Goal: Task Accomplishment & Management: Manage account settings

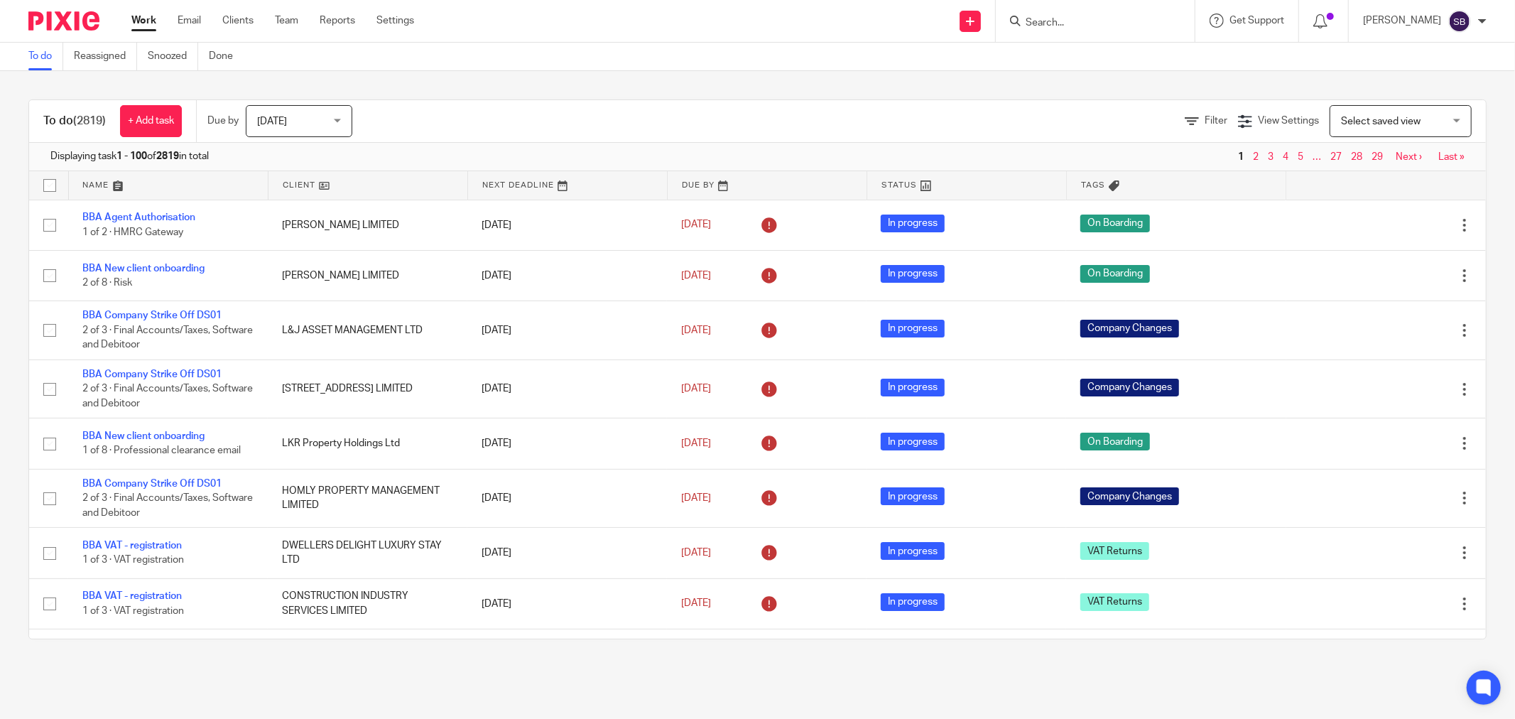
click at [1057, 21] on input "Search" at bounding box center [1088, 23] width 128 height 13
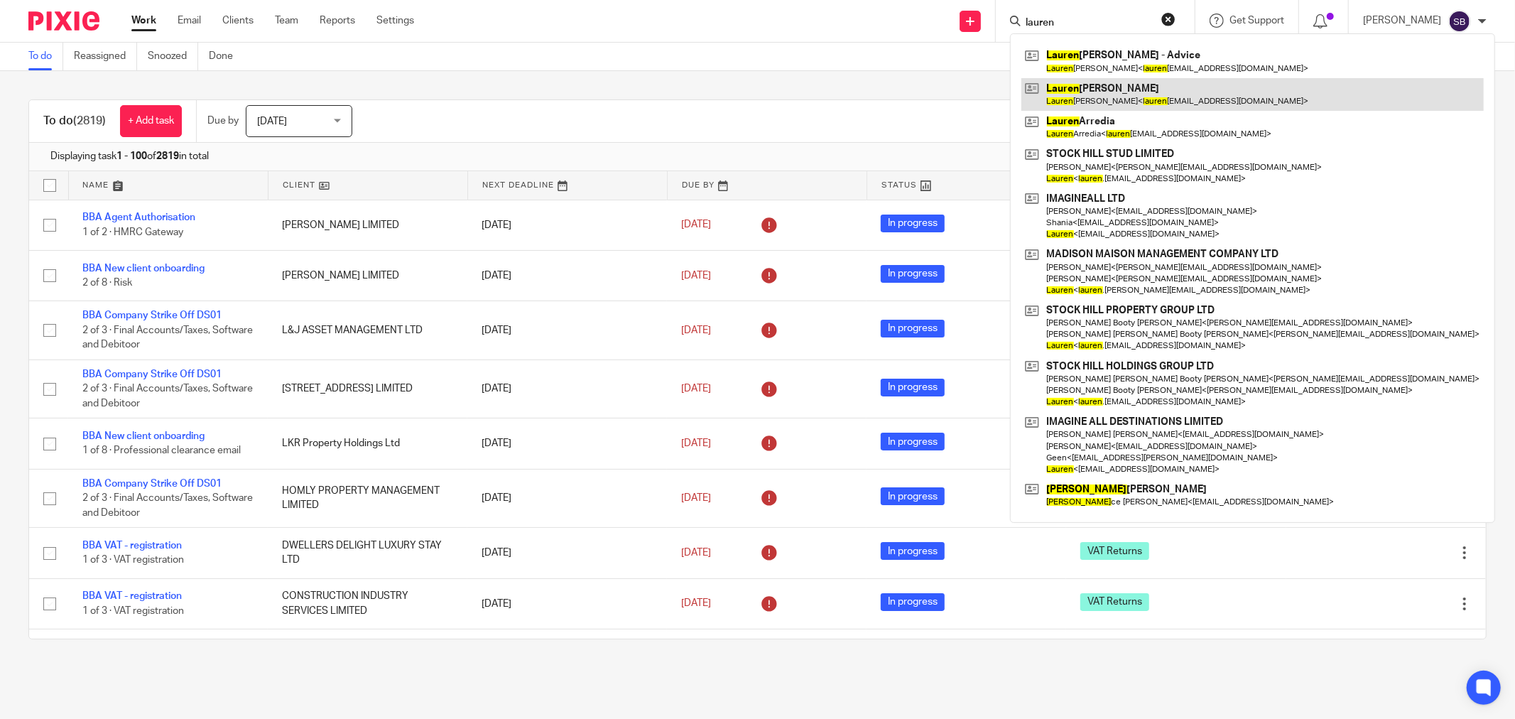
type input "lauren"
click at [1135, 95] on link at bounding box center [1253, 94] width 462 height 33
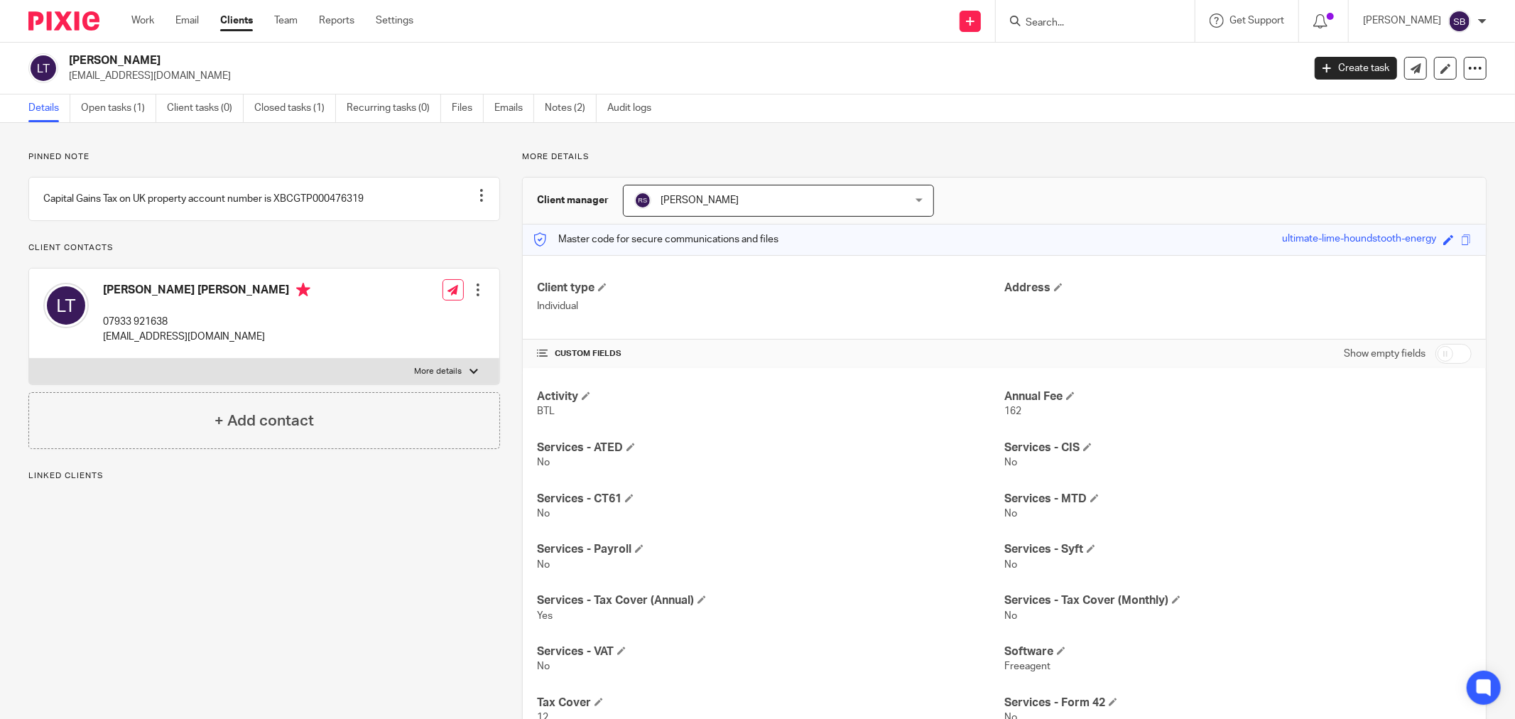
click at [257, 432] on h4 "+ Add contact" at bounding box center [264, 421] width 99 height 22
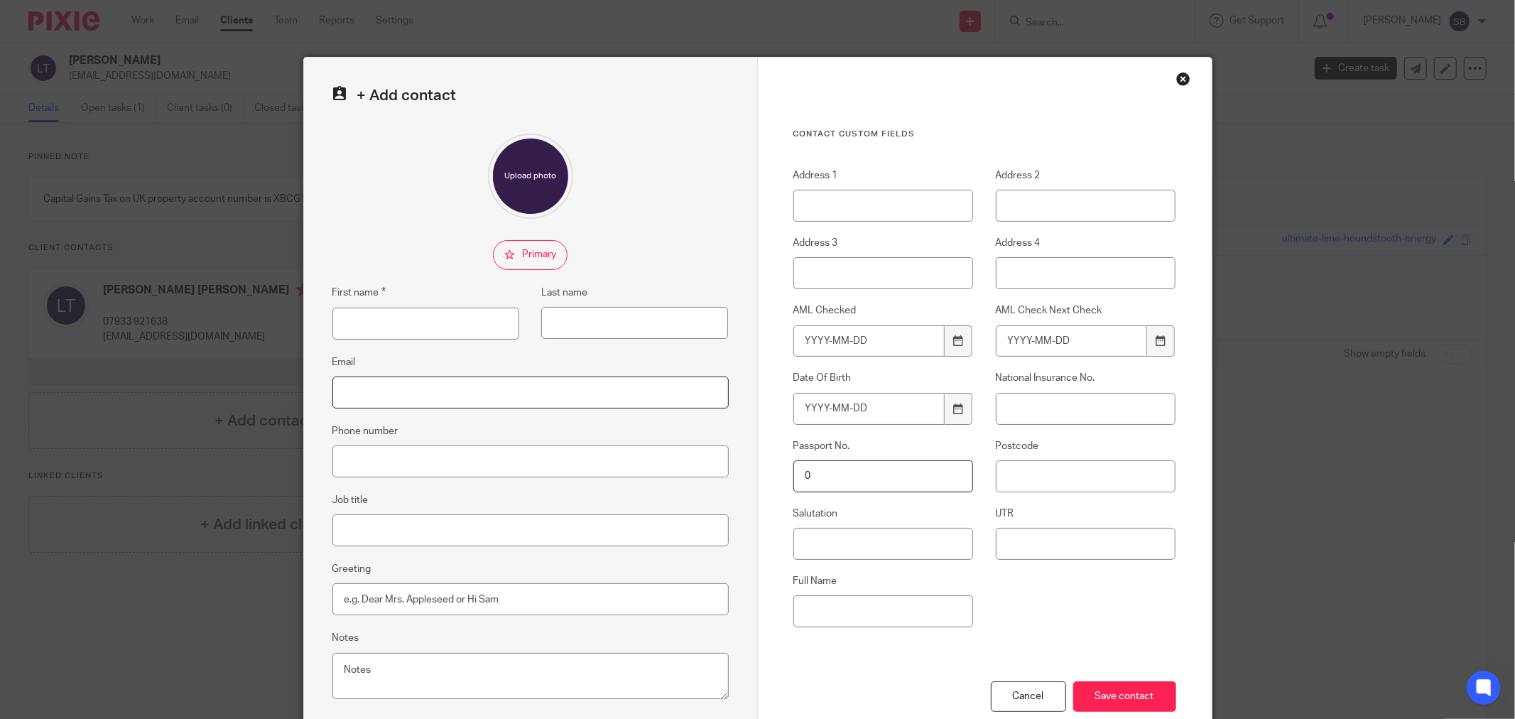
paste input "[EMAIL_ADDRESS][DOMAIN_NAME]"
type input "[EMAIL_ADDRESS][DOMAIN_NAME]"
click at [416, 318] on input "First name" at bounding box center [425, 324] width 187 height 32
type input "Lauren"
click at [627, 323] on input "Last name" at bounding box center [634, 323] width 187 height 32
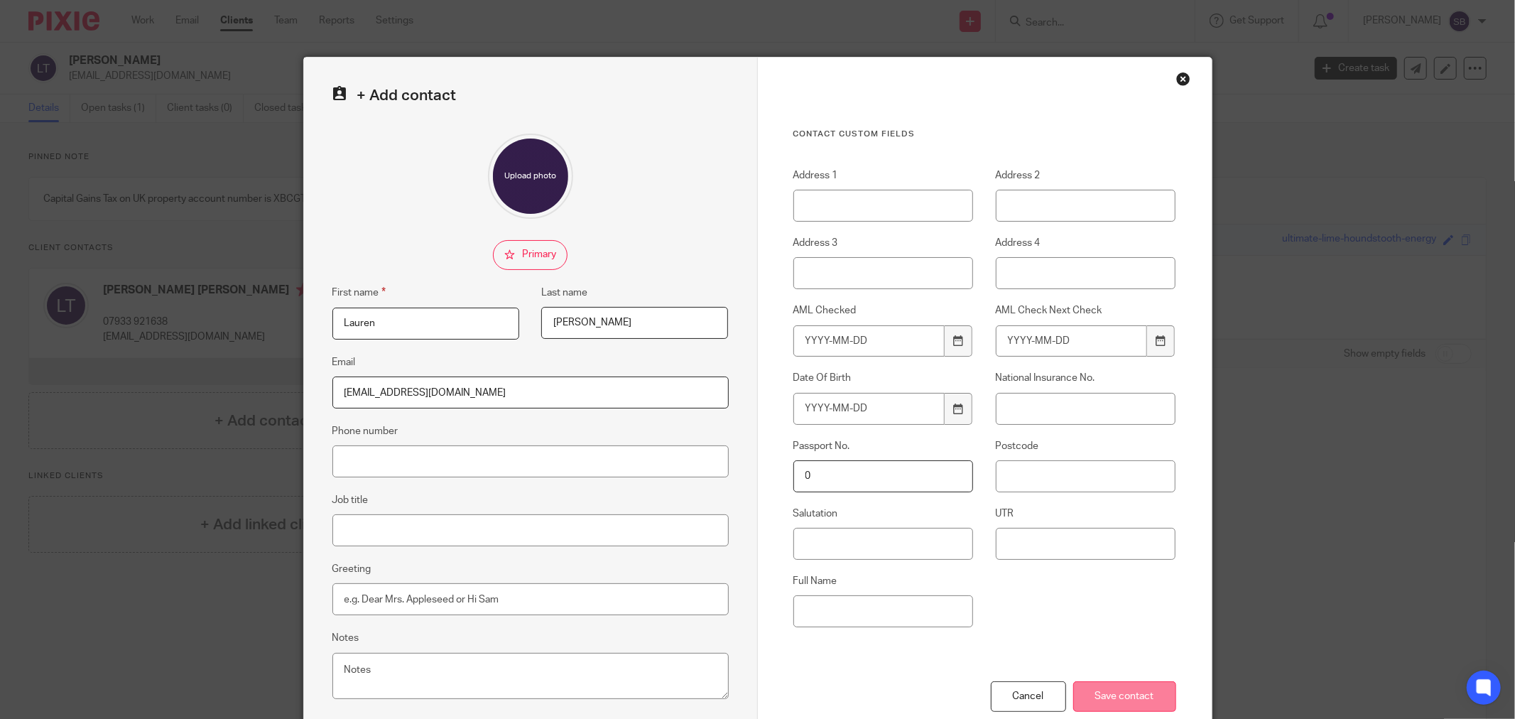
type input "Casson"
click at [1154, 688] on input "Save contact" at bounding box center [1124, 696] width 103 height 31
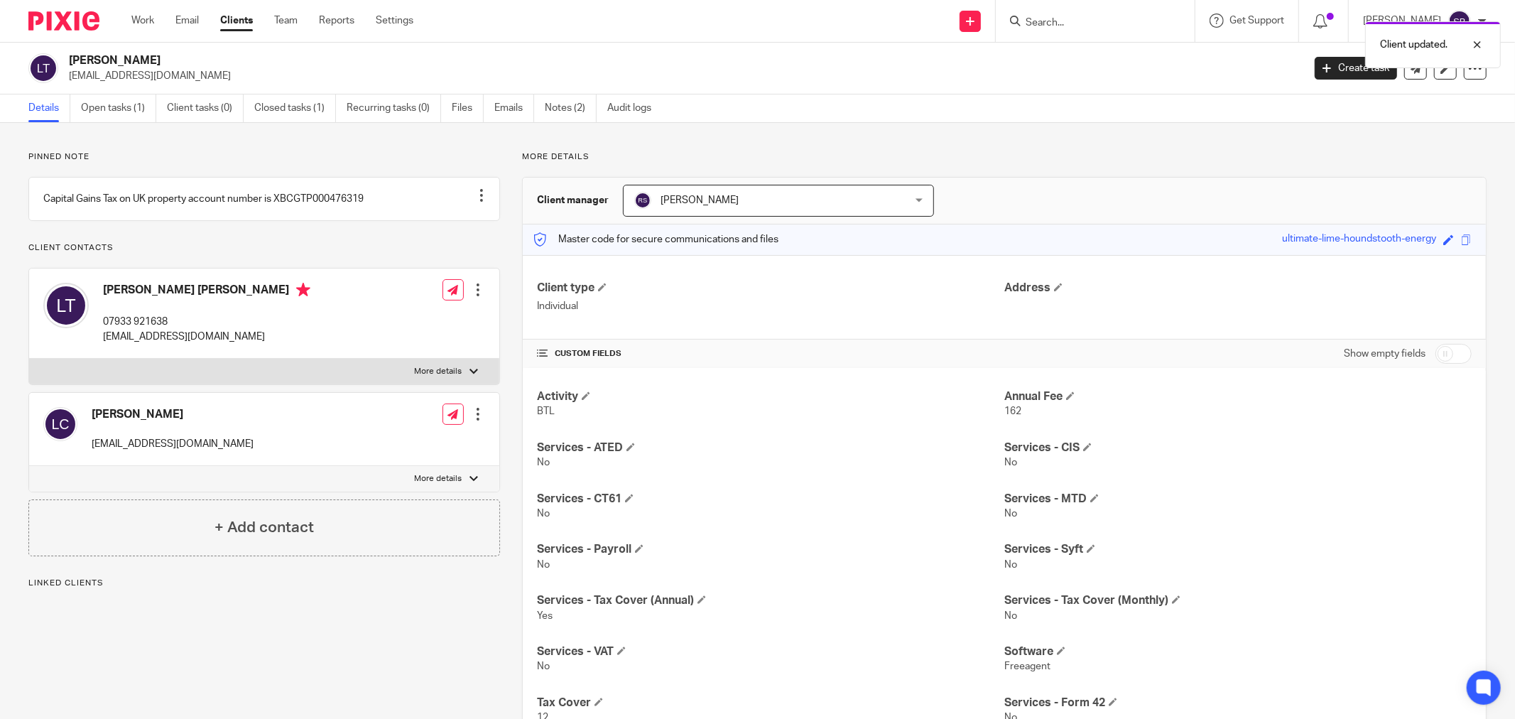
click at [471, 421] on div at bounding box center [478, 414] width 14 height 14
click at [414, 521] on button "Make primary" at bounding box center [380, 523] width 77 height 18
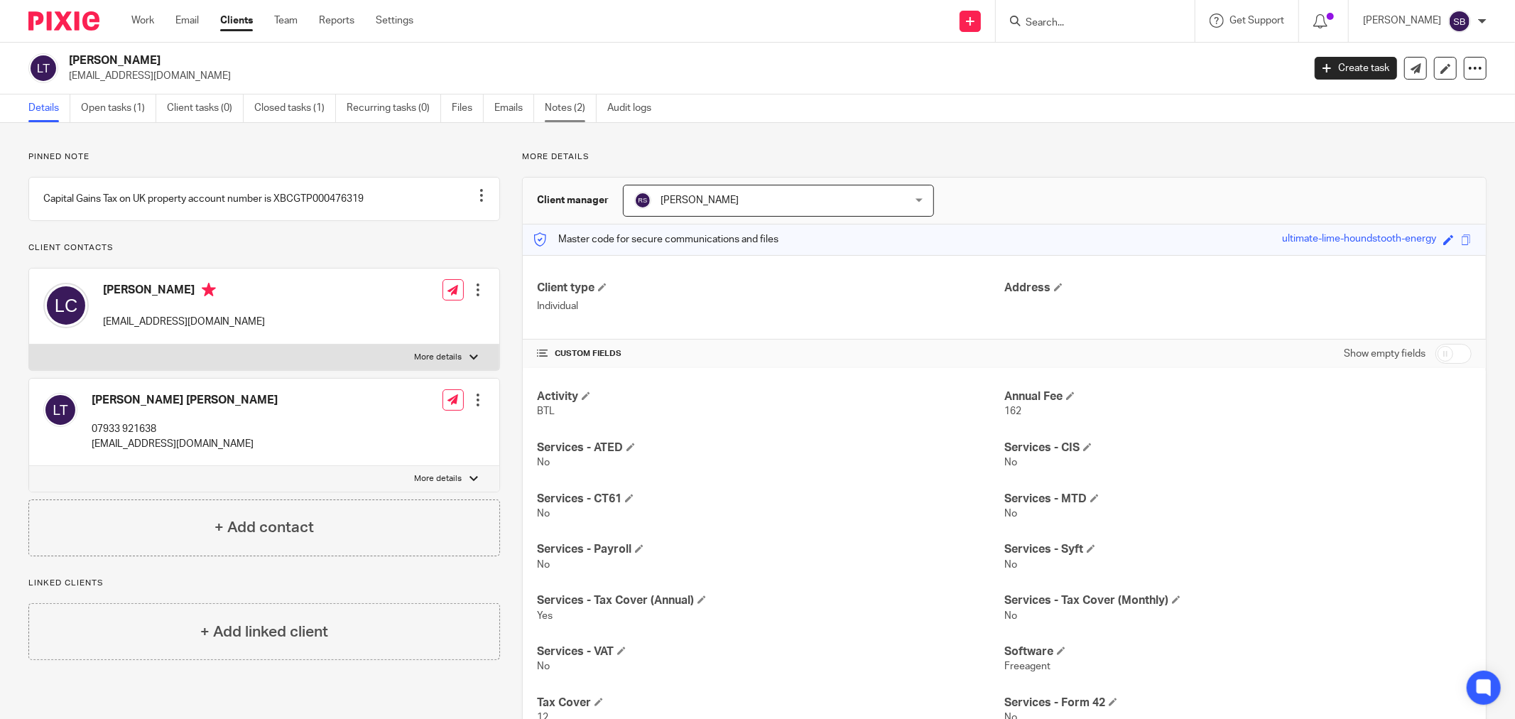
click at [558, 105] on link "Notes (2)" at bounding box center [571, 108] width 52 height 28
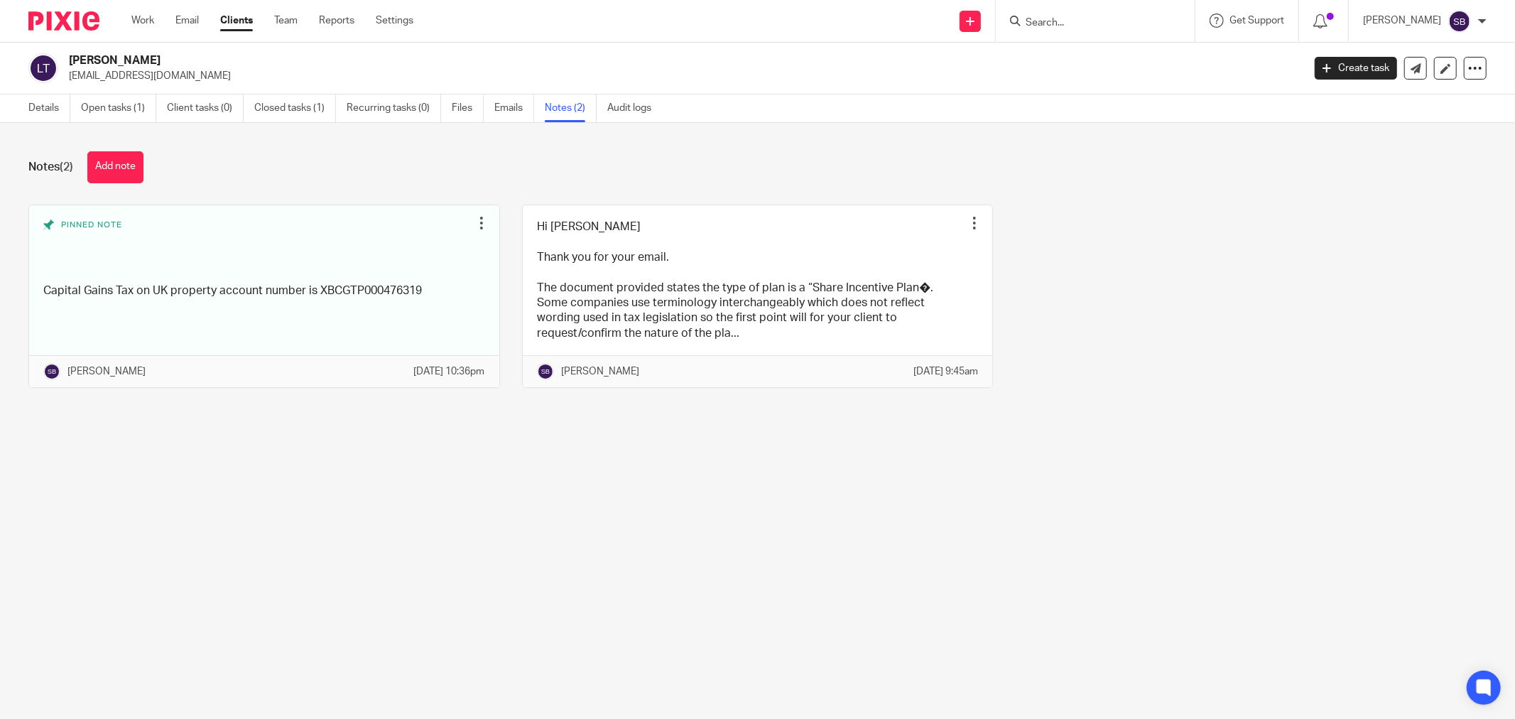
drag, startPoint x: 108, startPoint y: 163, endPoint x: 125, endPoint y: 172, distance: 19.1
click at [110, 165] on button "Add note" at bounding box center [115, 167] width 56 height 32
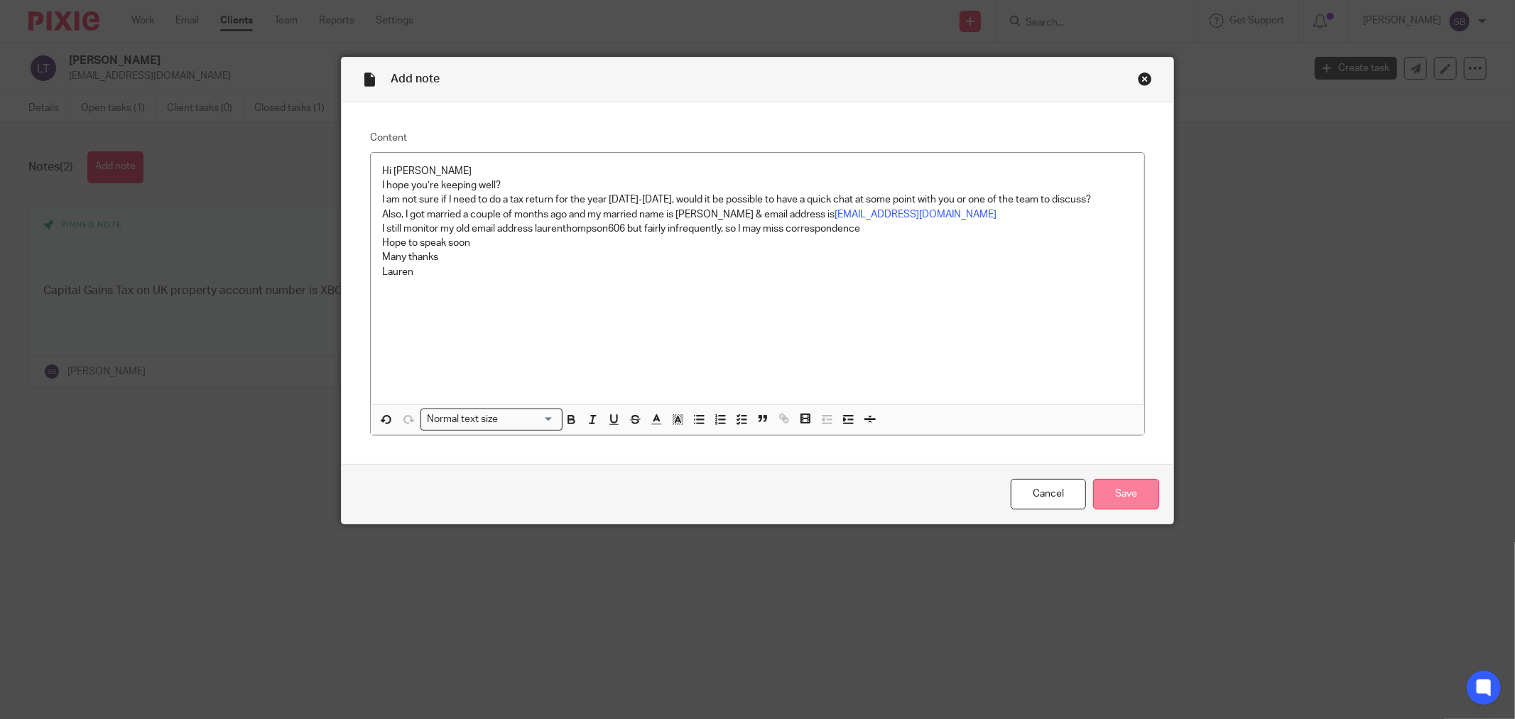
click at [1128, 494] on input "Save" at bounding box center [1126, 494] width 66 height 31
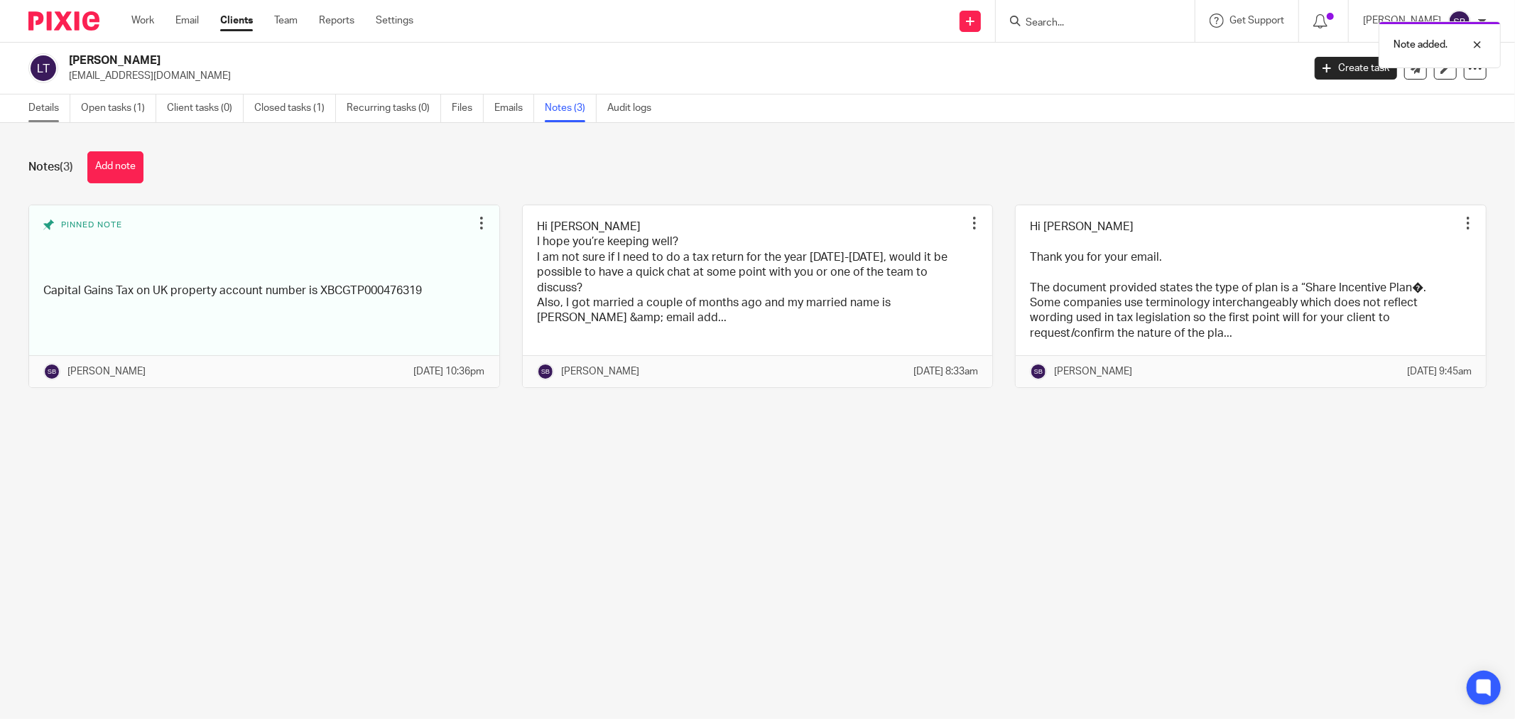
click at [50, 116] on link "Details" at bounding box center [49, 108] width 42 height 28
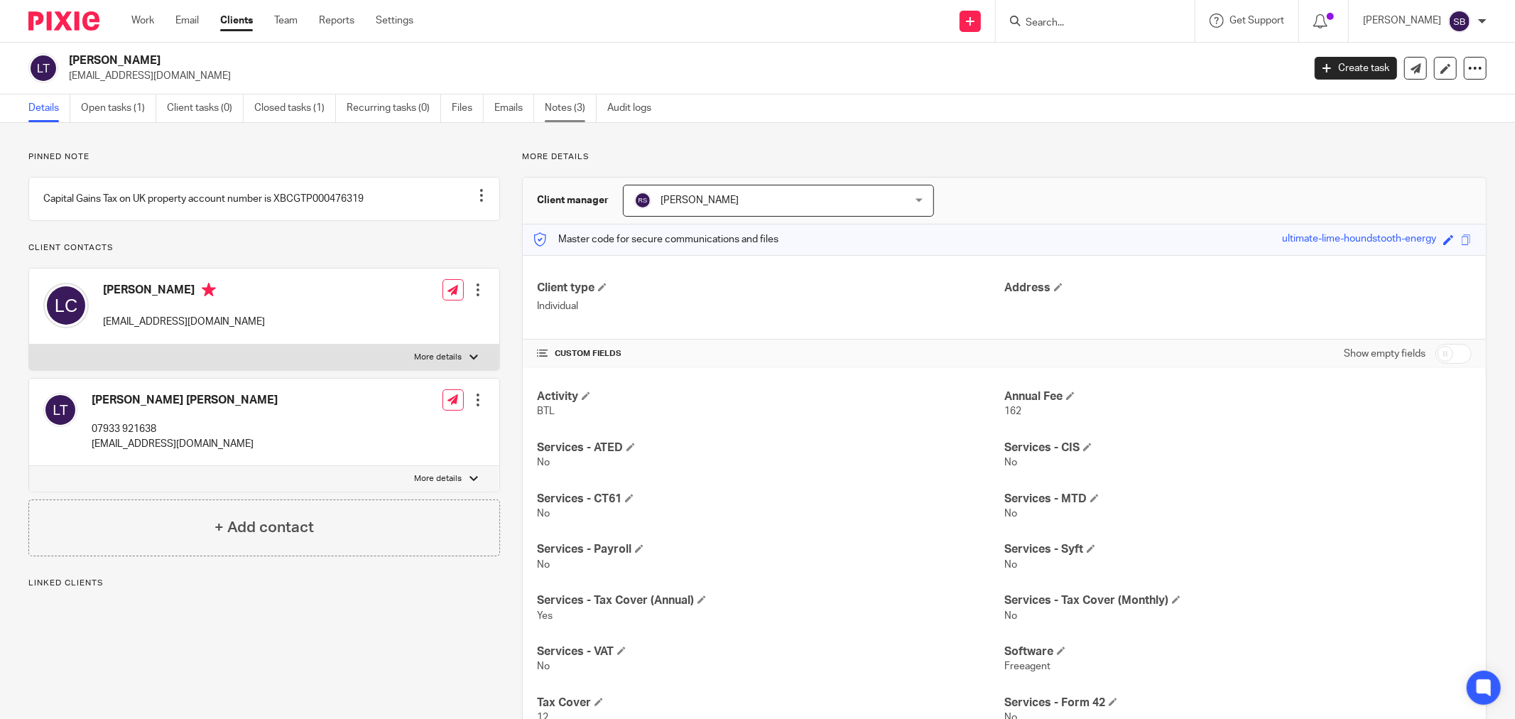
click at [563, 112] on link "Notes (3)" at bounding box center [571, 108] width 52 height 28
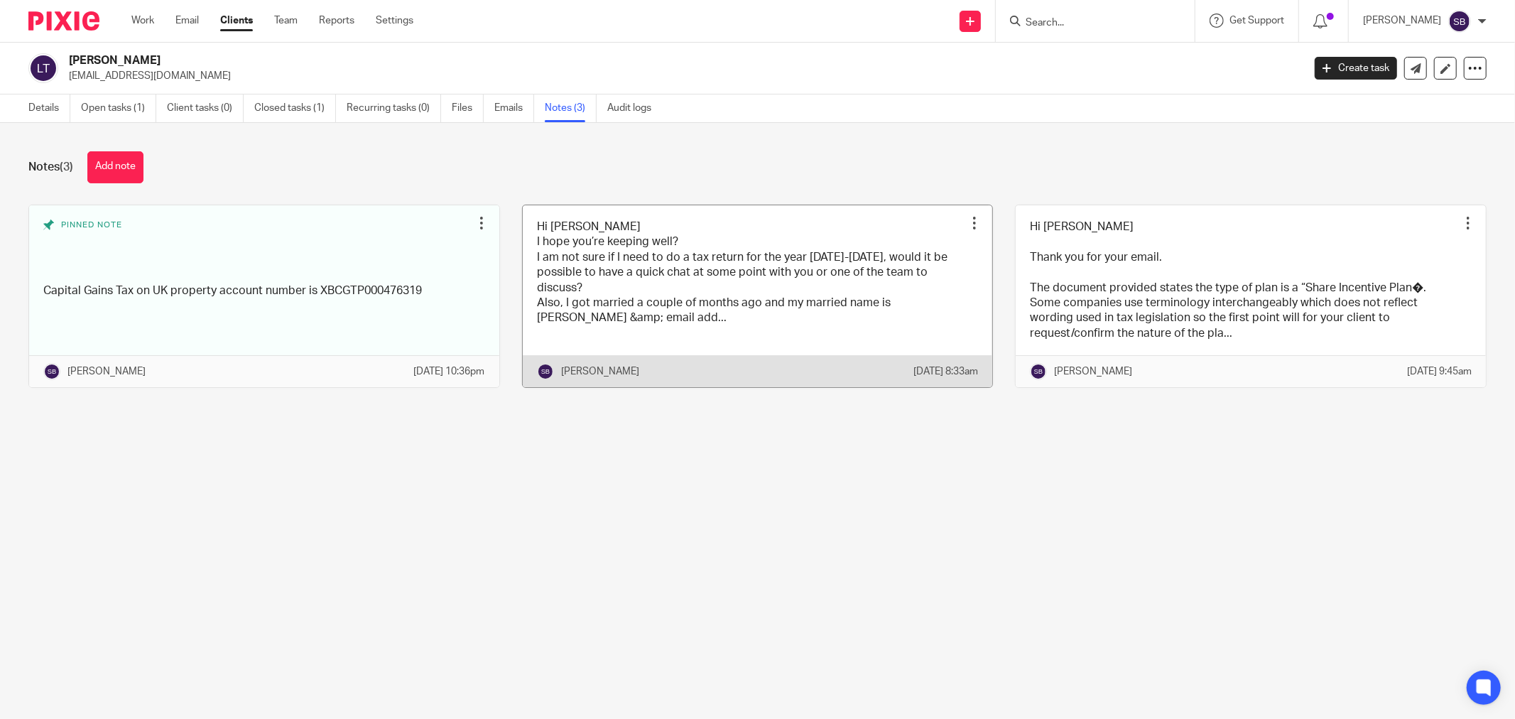
click at [764, 234] on link at bounding box center [758, 296] width 470 height 183
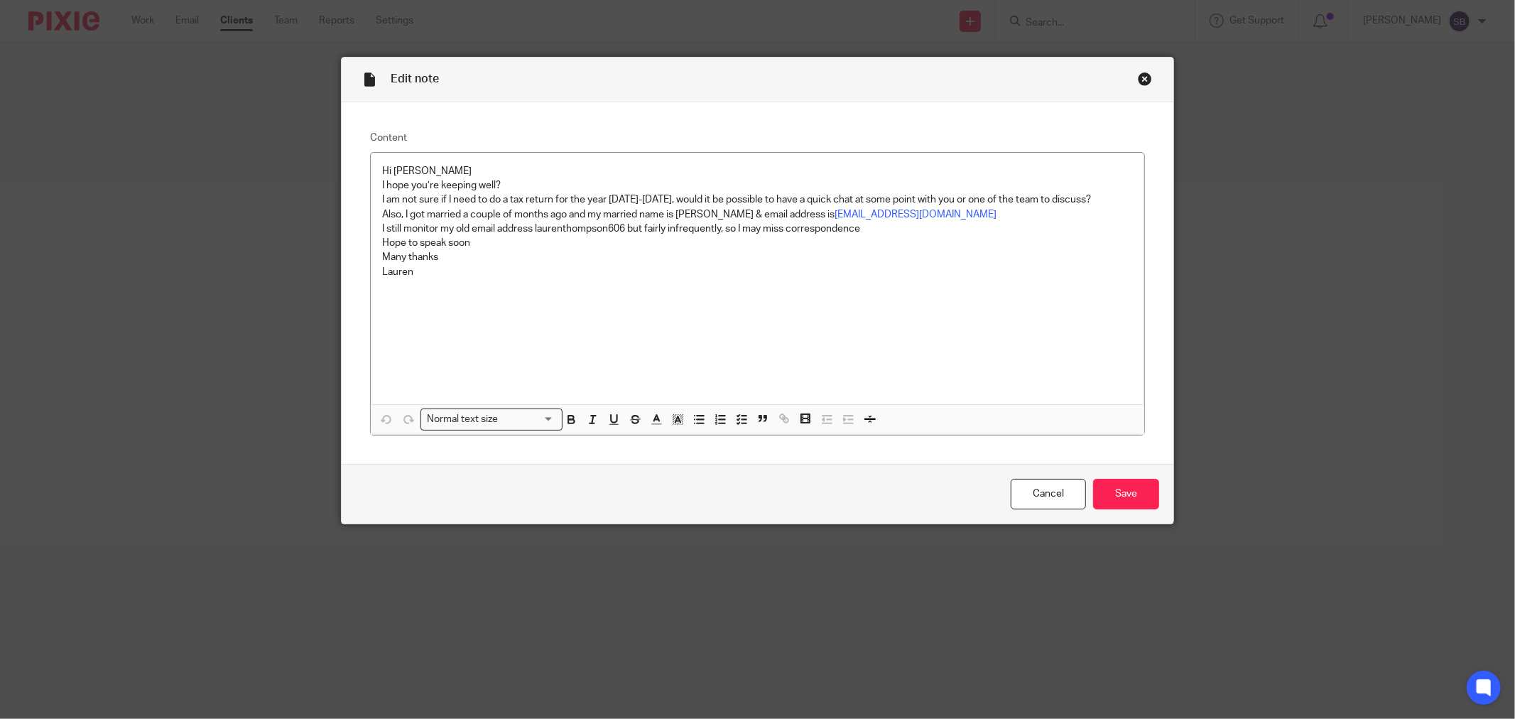
click at [1141, 76] on div "Close this dialog window" at bounding box center [1145, 79] width 14 height 14
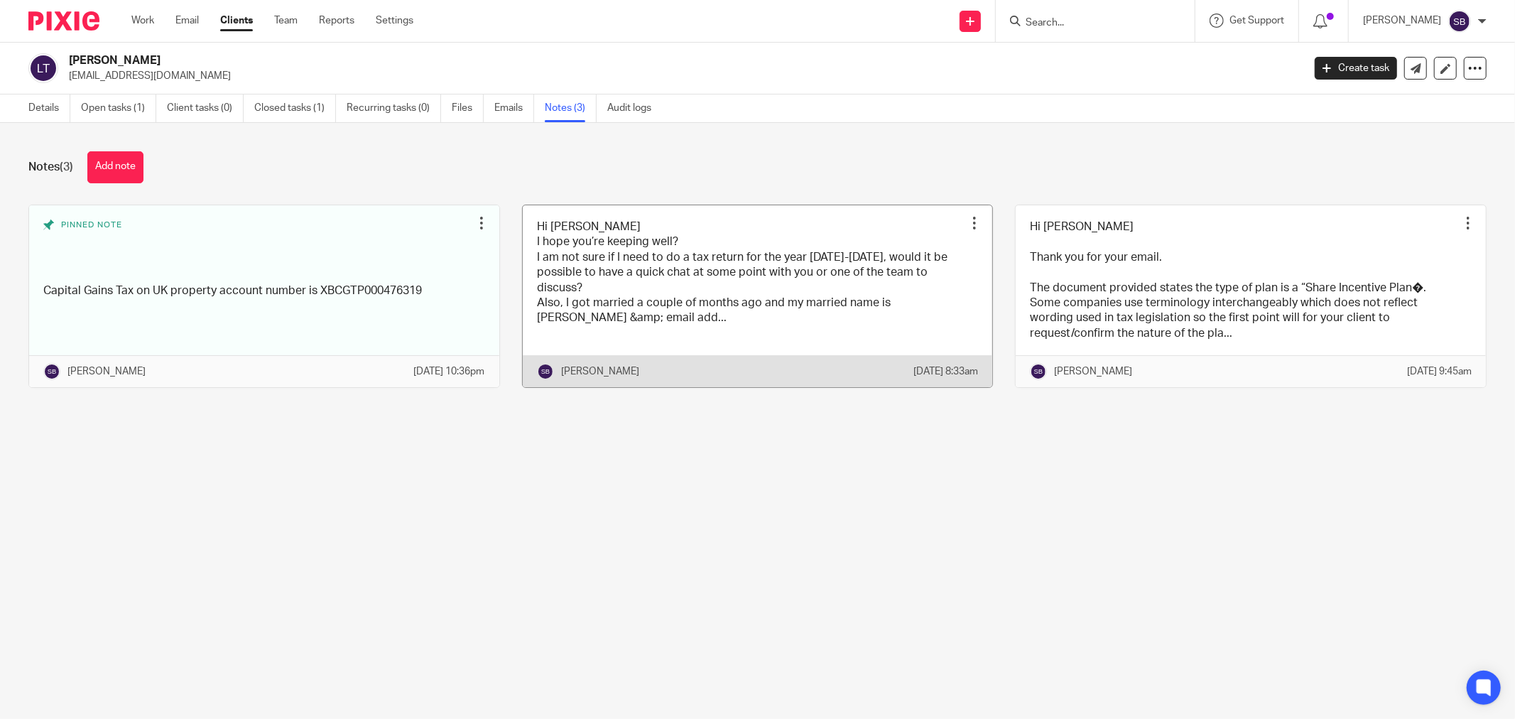
click at [968, 222] on div at bounding box center [975, 223] width 14 height 14
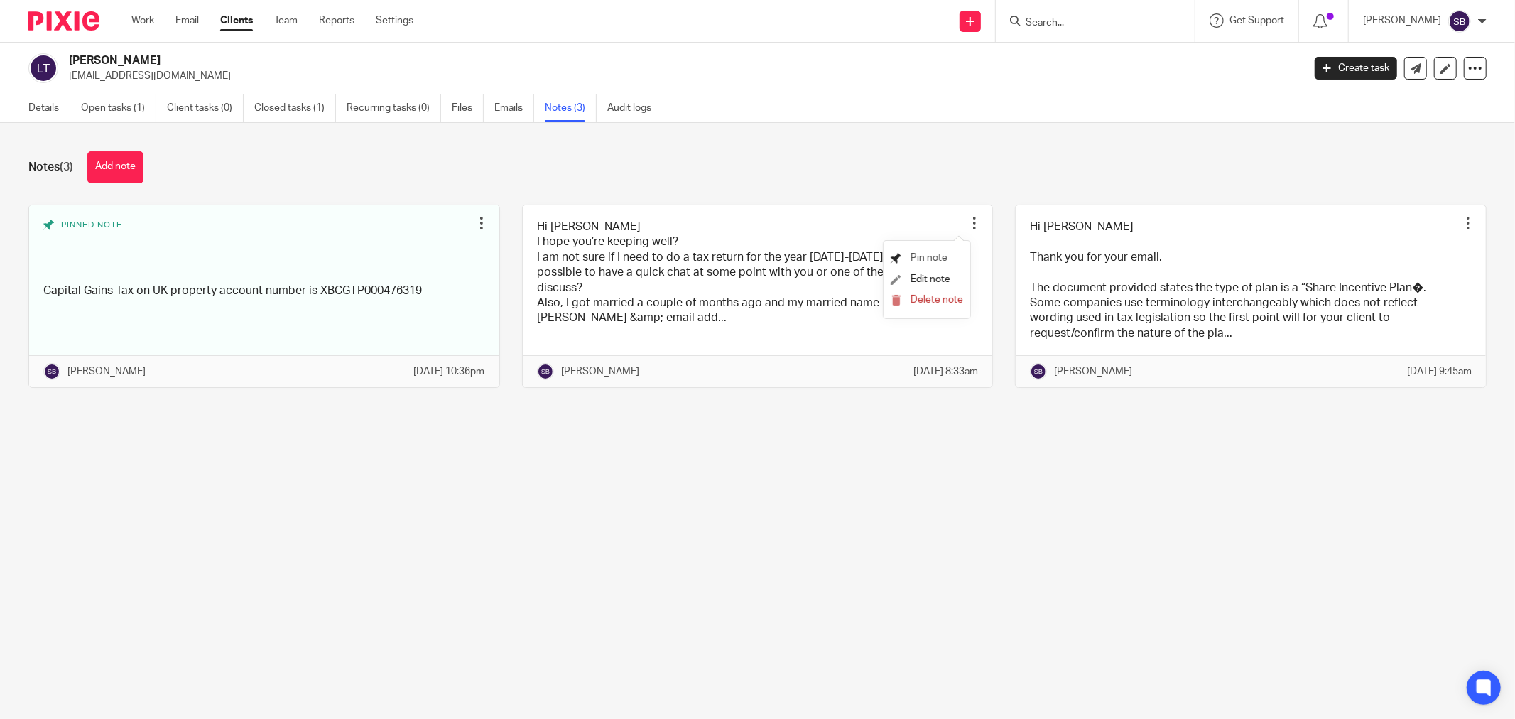
click at [934, 253] on span "Pin note" at bounding box center [929, 258] width 37 height 10
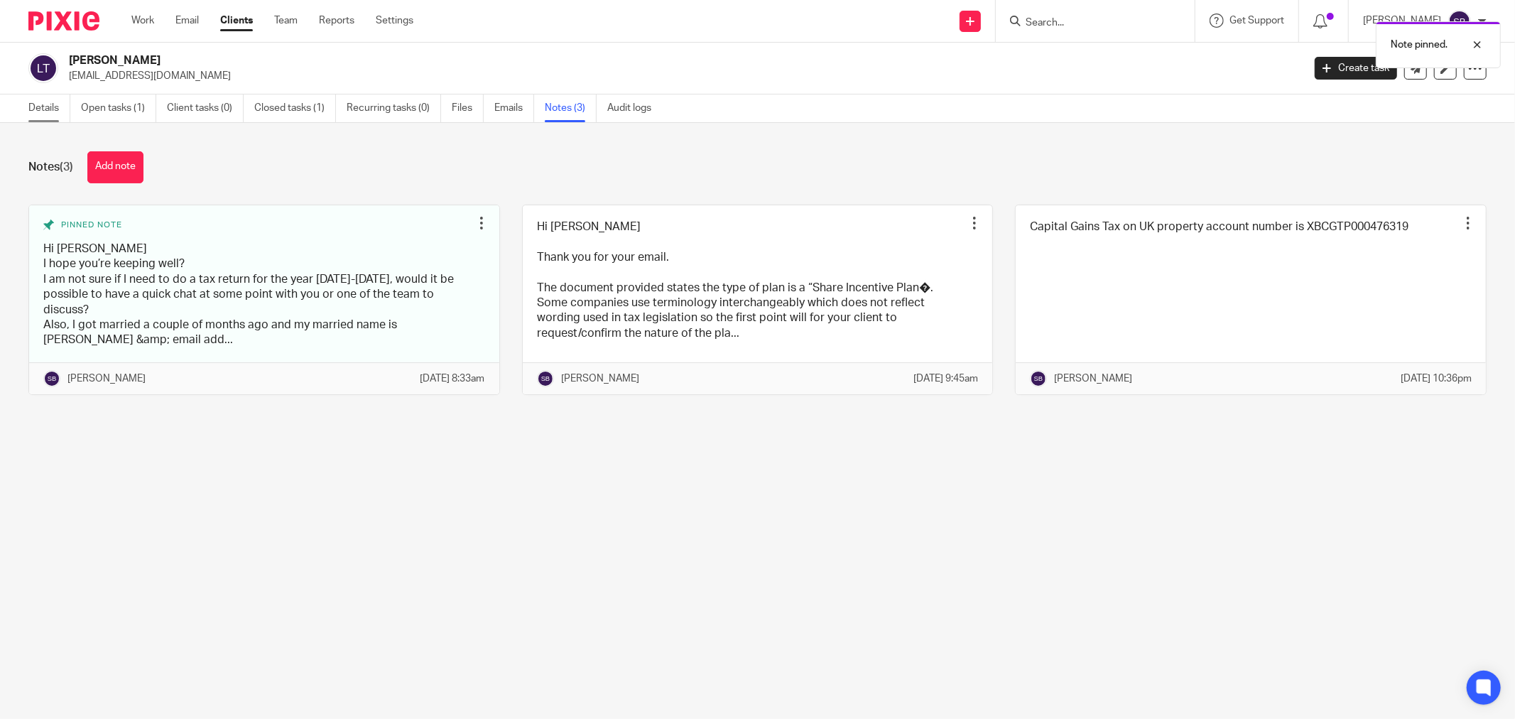
click at [36, 109] on link "Details" at bounding box center [49, 108] width 42 height 28
